Goal: Task Accomplishment & Management: Use online tool/utility

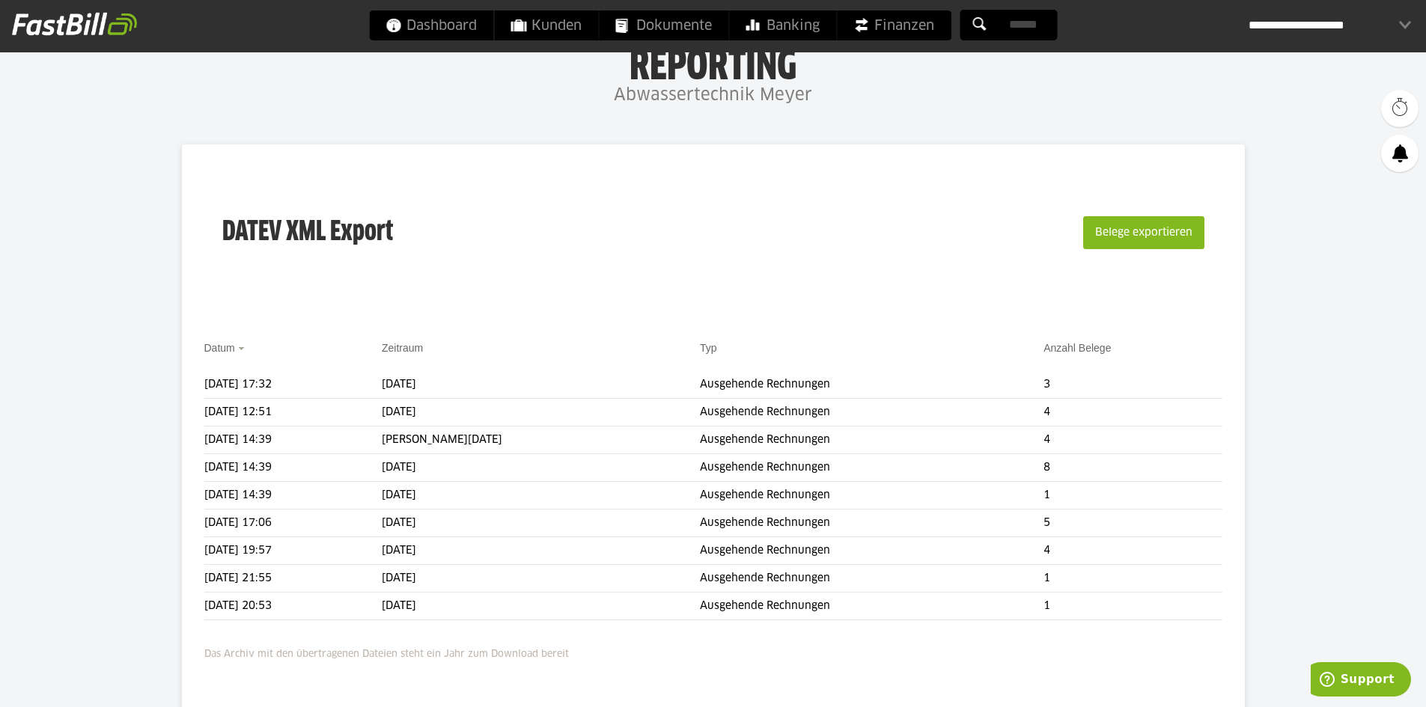
scroll to position [150, 0]
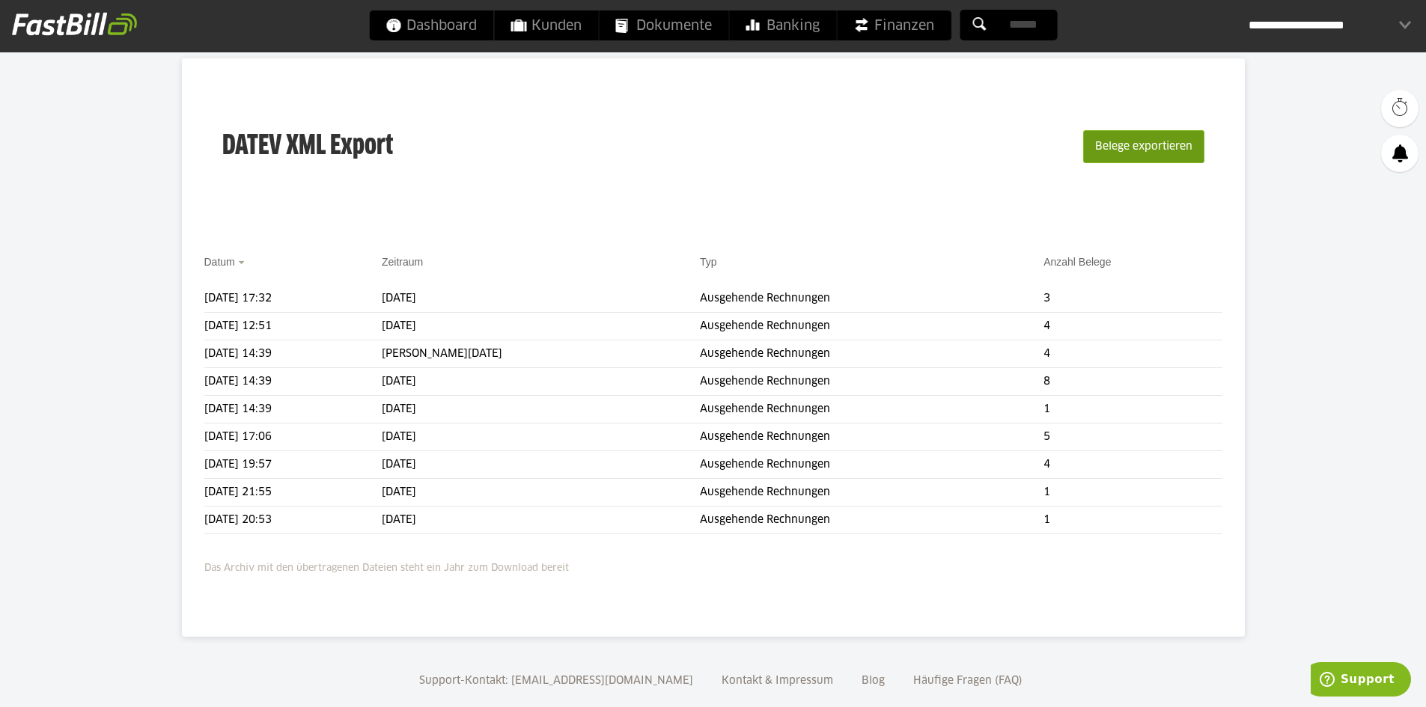
click at [1128, 150] on button "Belege exportieren" at bounding box center [1143, 146] width 121 height 33
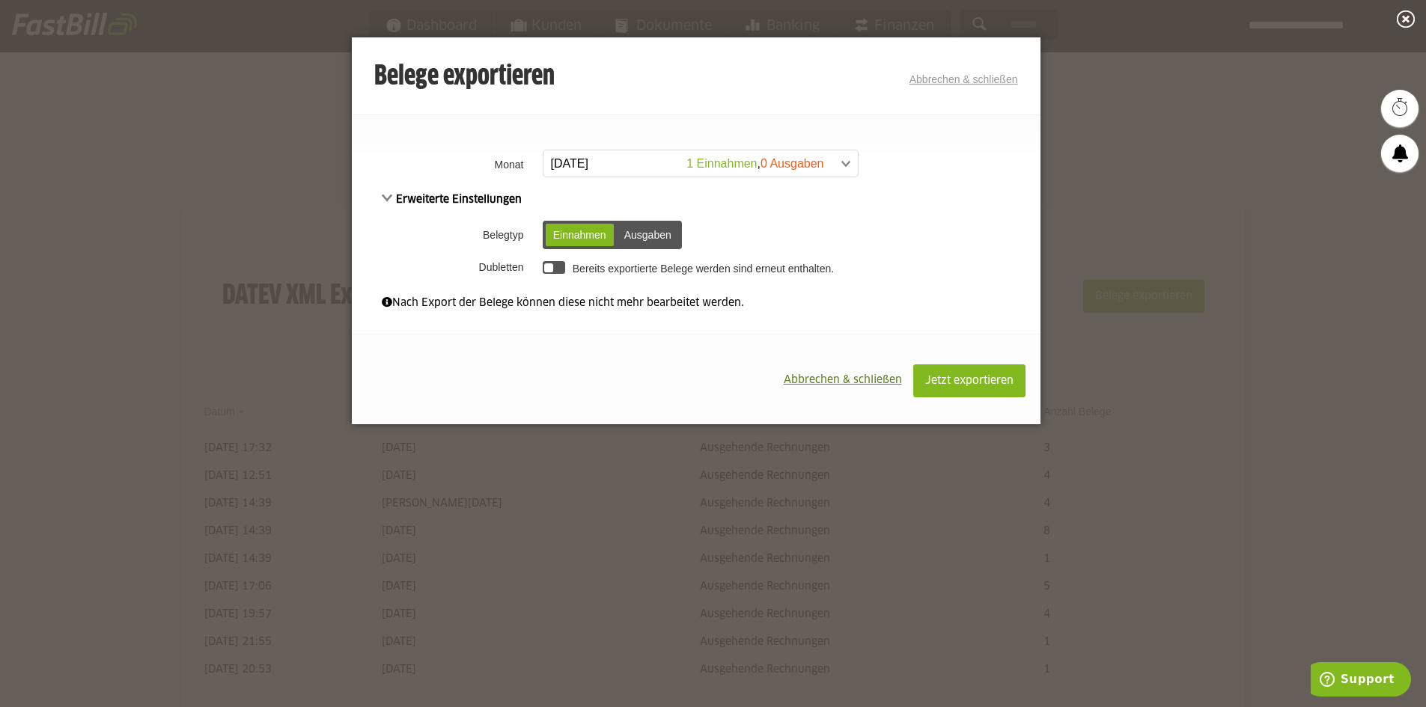
click at [839, 164] on span at bounding box center [693, 163] width 314 height 27
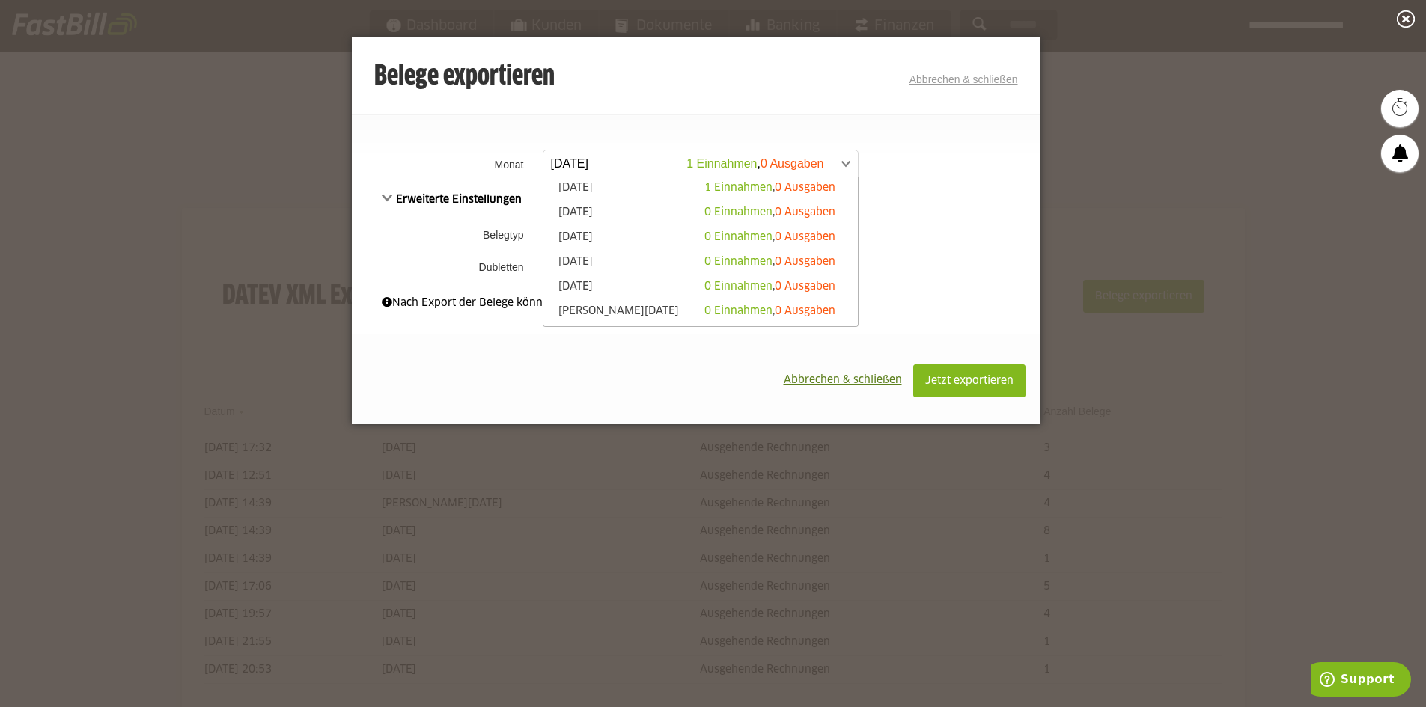
click at [645, 248] on li "[DATE] 0 Einnahmen , 0 Ausgaben" at bounding box center [700, 238] width 314 height 25
click at [645, 256] on link "[DATE] 0 Einnahmen , 0 Ausgaben" at bounding box center [700, 262] width 299 height 17
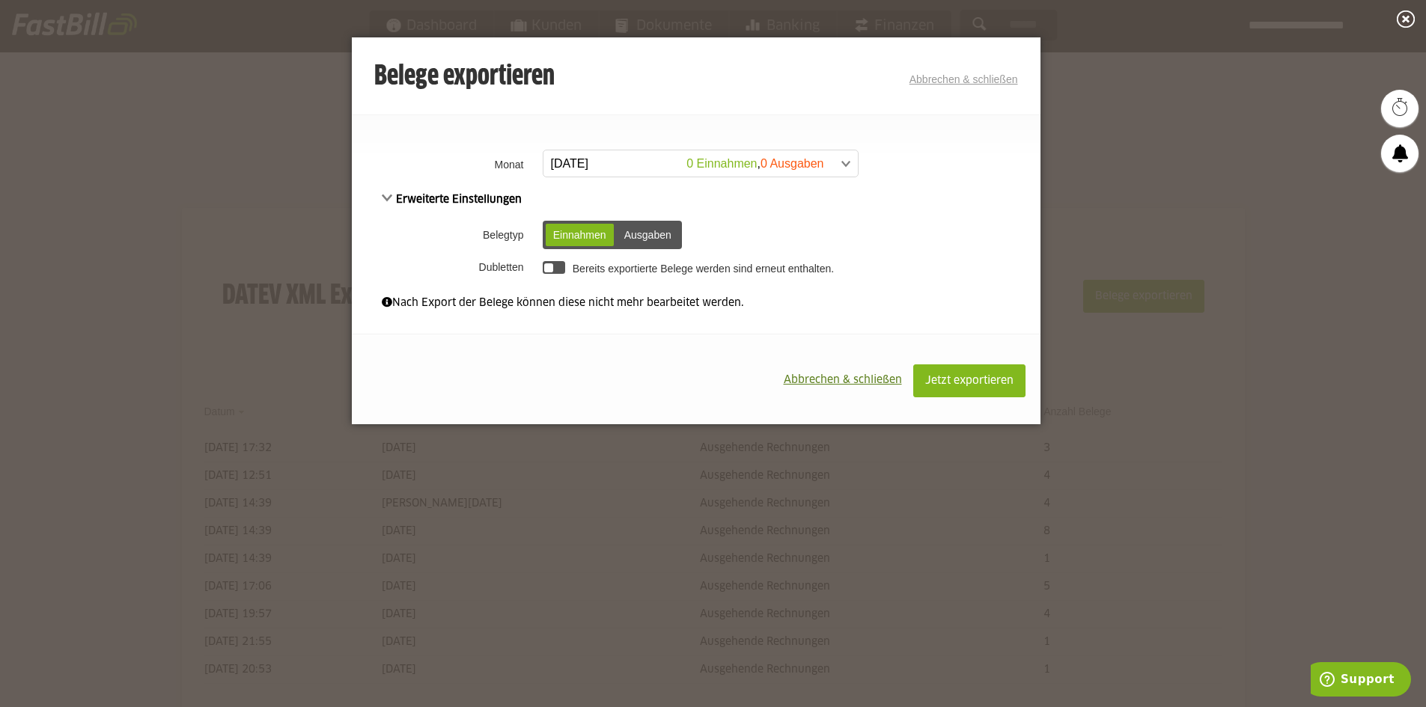
click at [837, 372] on button "Abbrechen & schließen" at bounding box center [842, 380] width 141 height 31
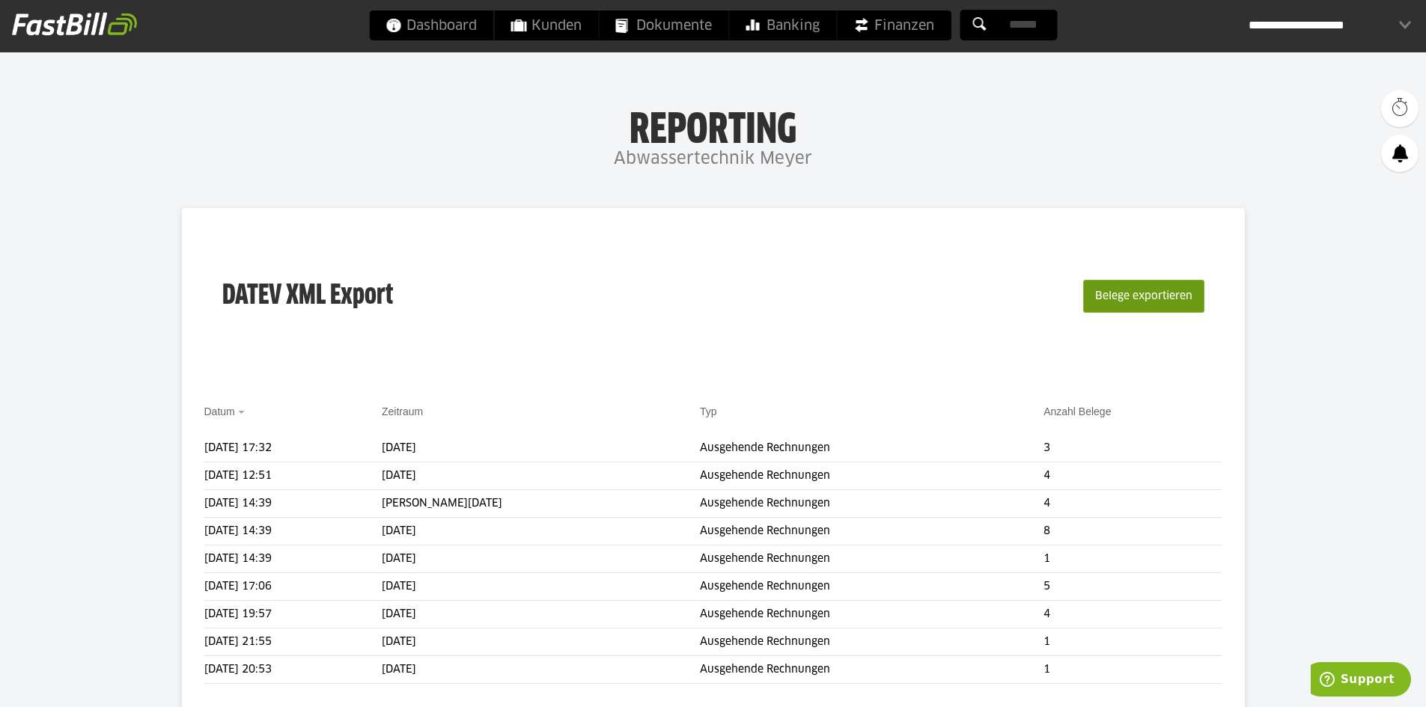
click at [1159, 290] on button "Belege exportieren" at bounding box center [1143, 296] width 121 height 33
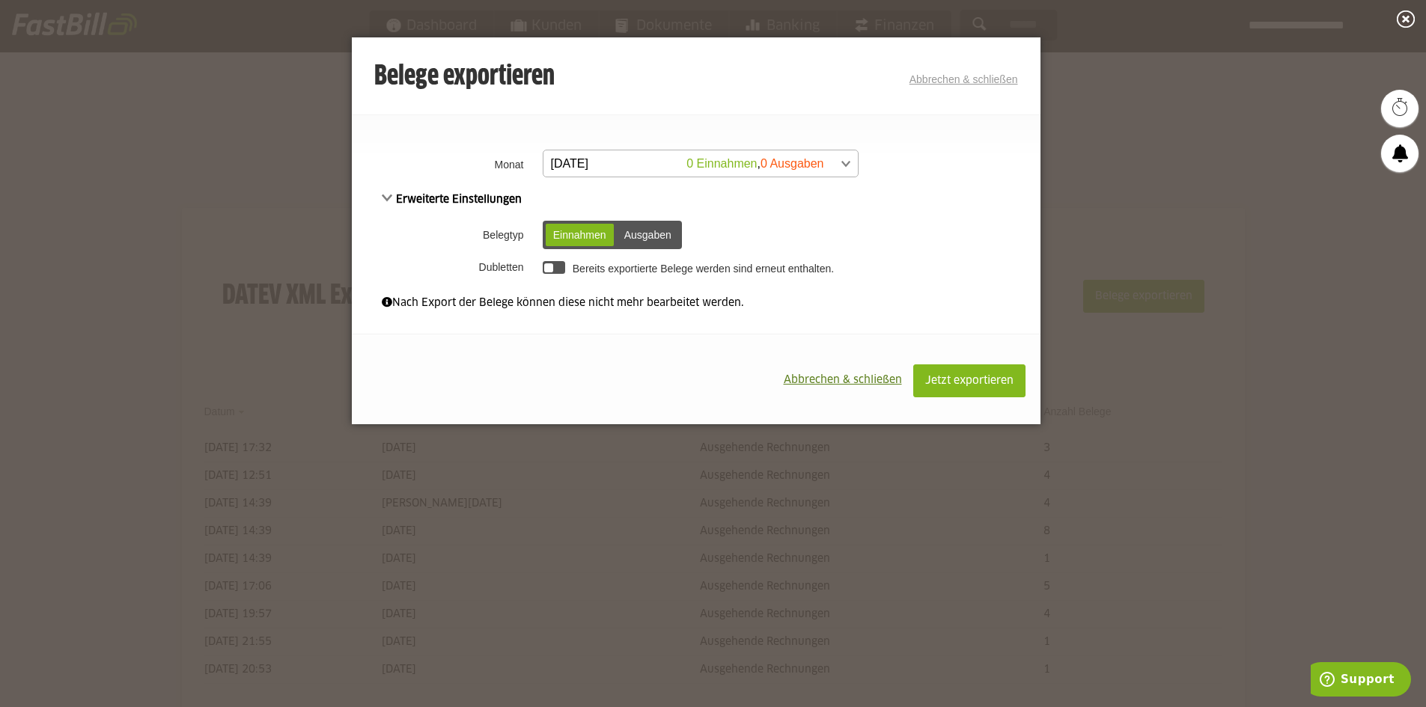
click at [733, 164] on span at bounding box center [693, 163] width 314 height 27
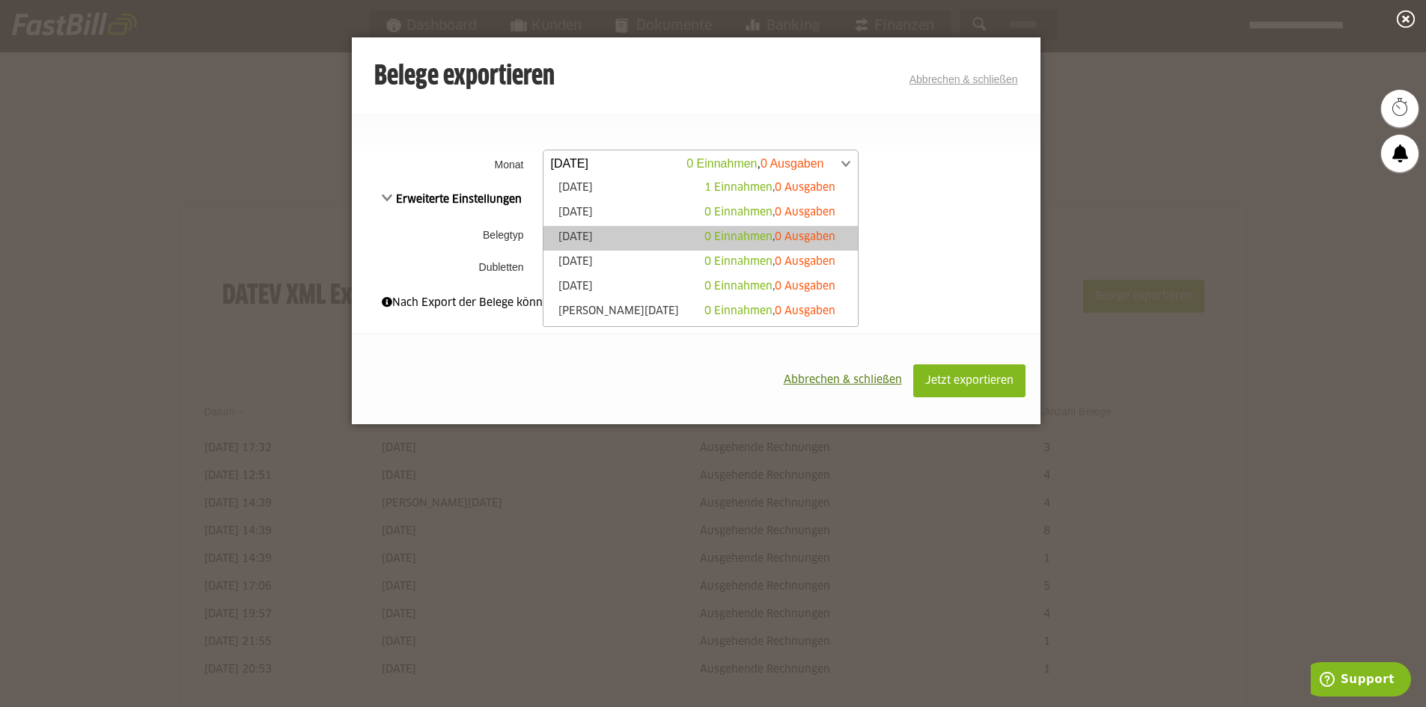
click at [656, 237] on link "[DATE] 0 Einnahmen , 0 Ausgaben" at bounding box center [700, 238] width 299 height 17
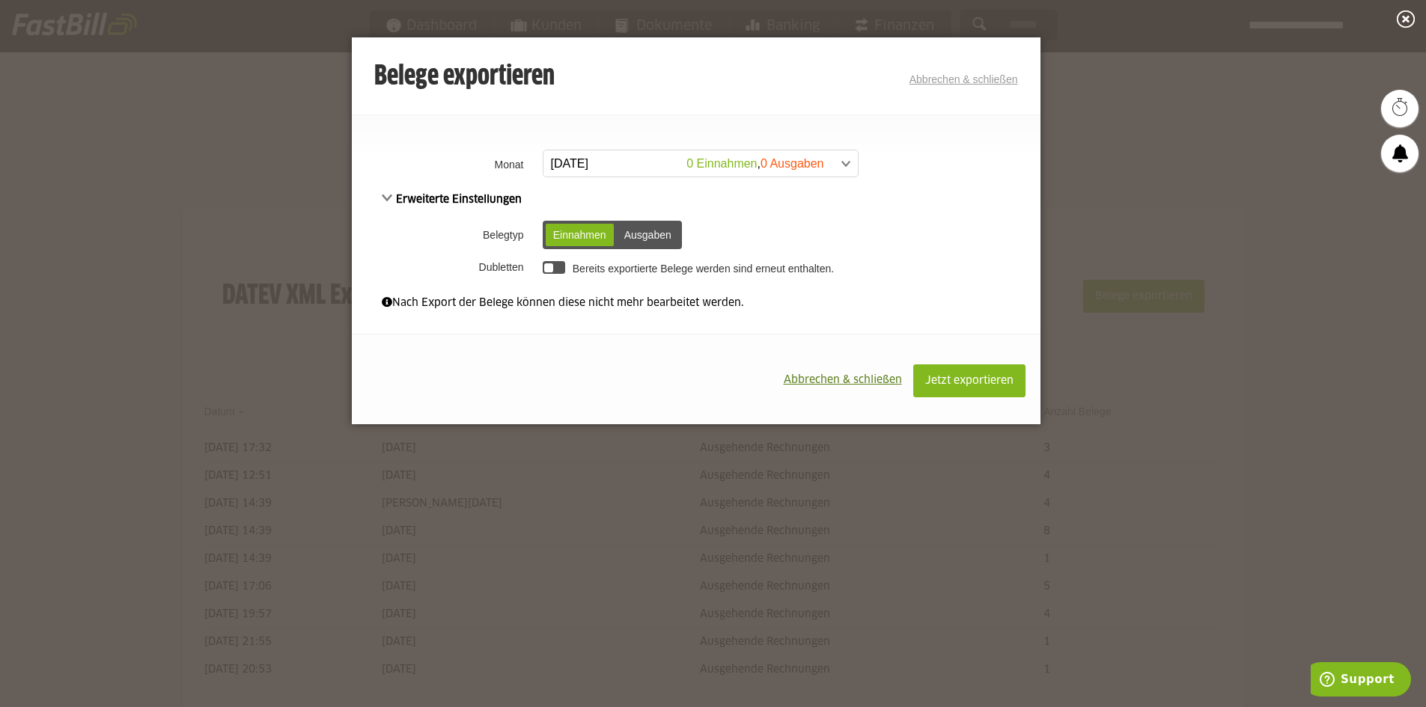
click at [836, 383] on span "Abbrechen & schließen" at bounding box center [843, 380] width 118 height 10
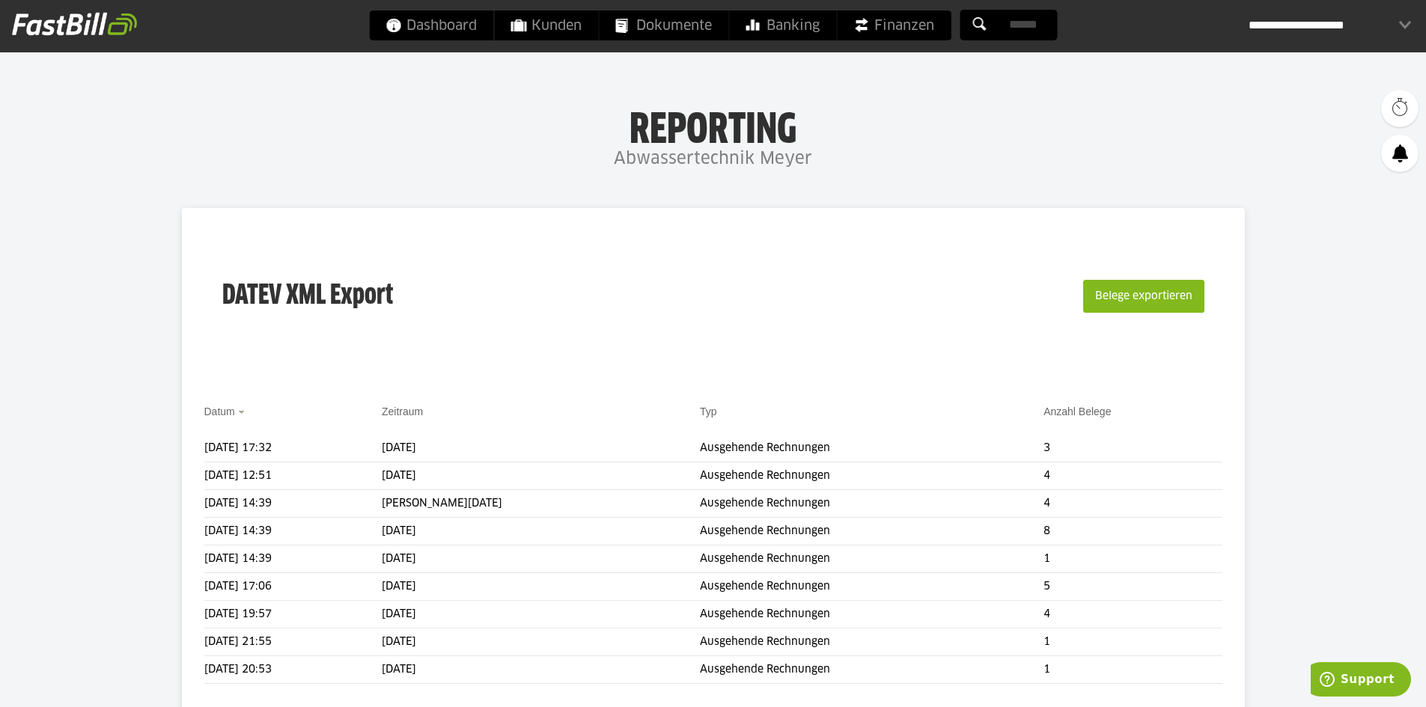
click at [1370, 37] on div "**********" at bounding box center [1329, 25] width 162 height 30
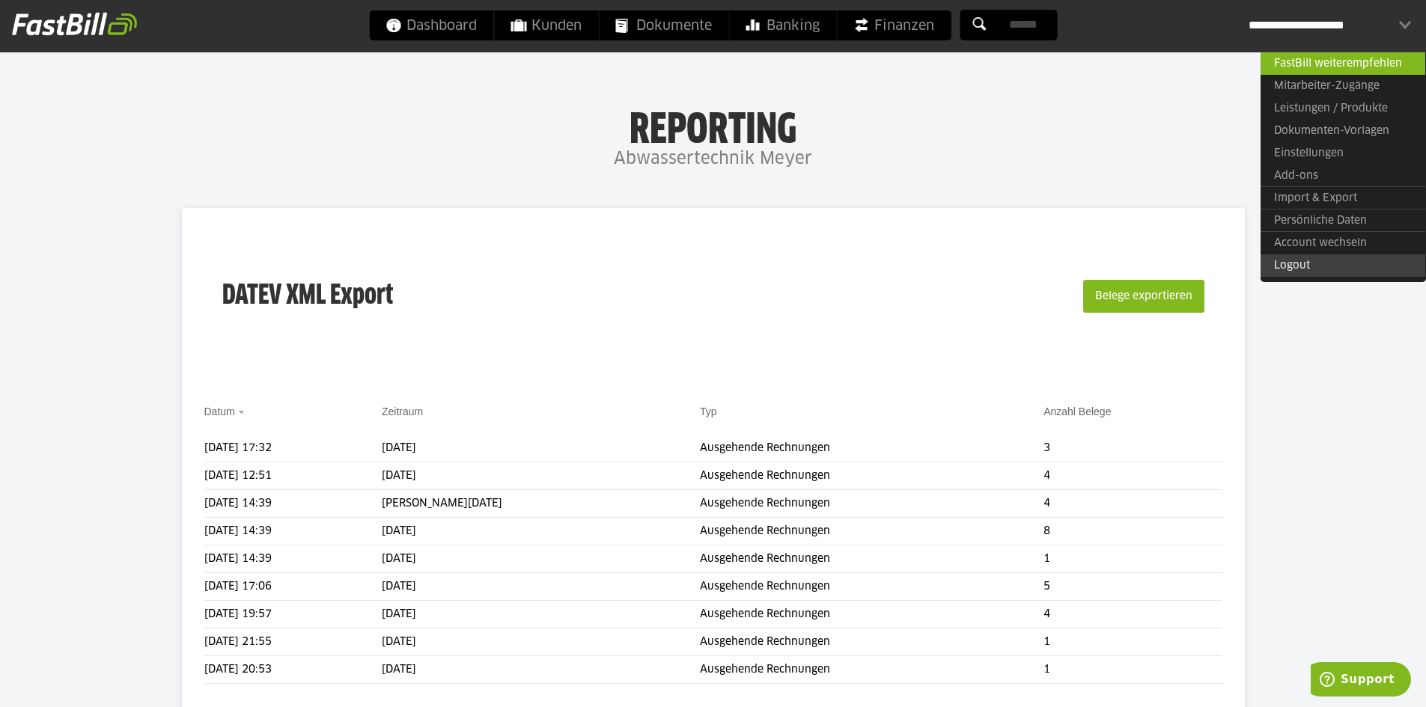
click at [1352, 263] on link "Logout" at bounding box center [1342, 265] width 165 height 22
